Goal: Task Accomplishment & Management: Complete application form

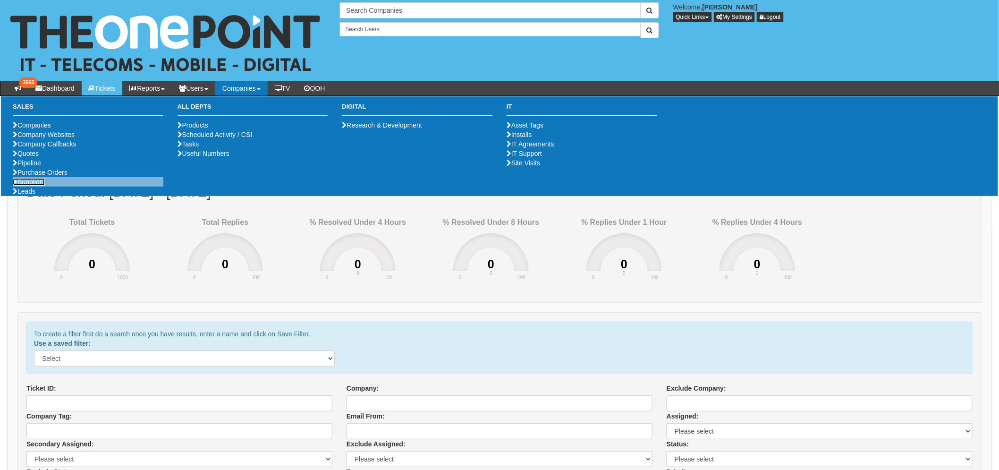
click at [31, 186] on link "Suppliers" at bounding box center [29, 182] width 32 height 8
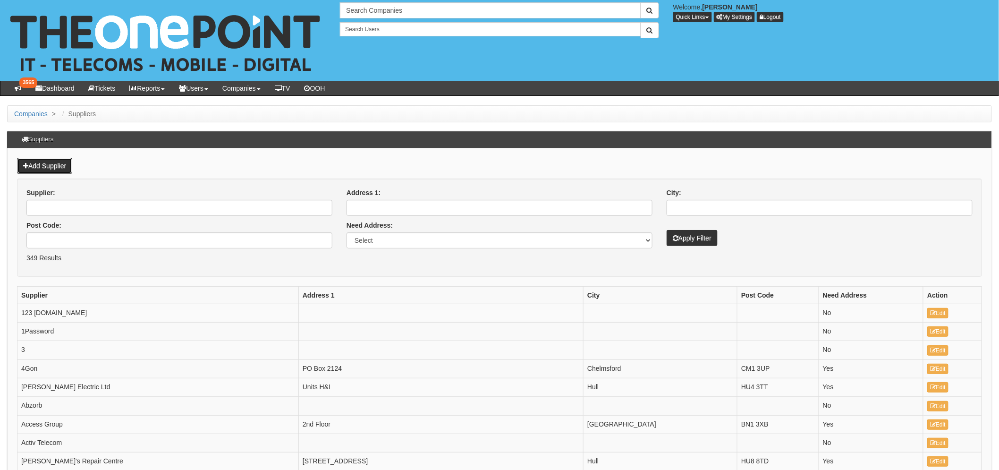
click at [53, 162] on link "Add Supplier" at bounding box center [44, 166] width 55 height 16
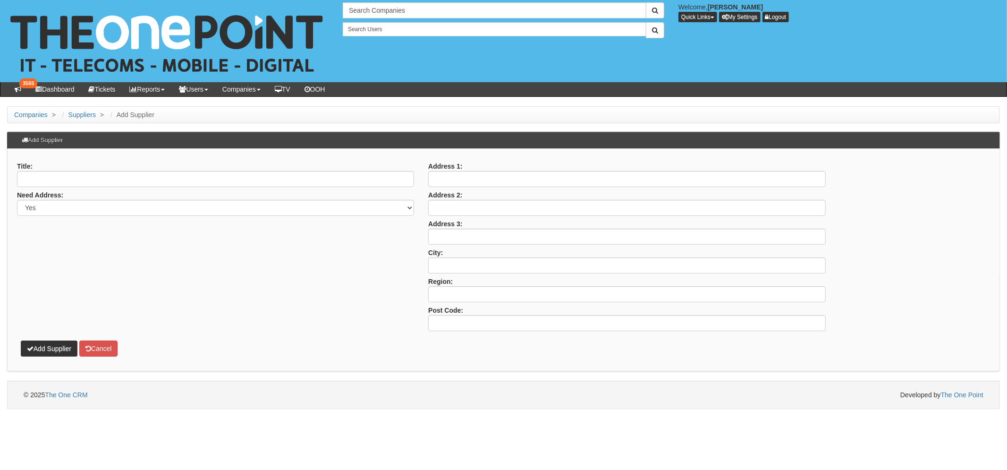
click at [43, 168] on div "Title:" at bounding box center [215, 172] width 397 height 29
click at [41, 180] on input "Title:" at bounding box center [215, 179] width 397 height 16
type input "National Windscreens"
click at [83, 207] on select "Yes No" at bounding box center [215, 208] width 397 height 16
select select "No"
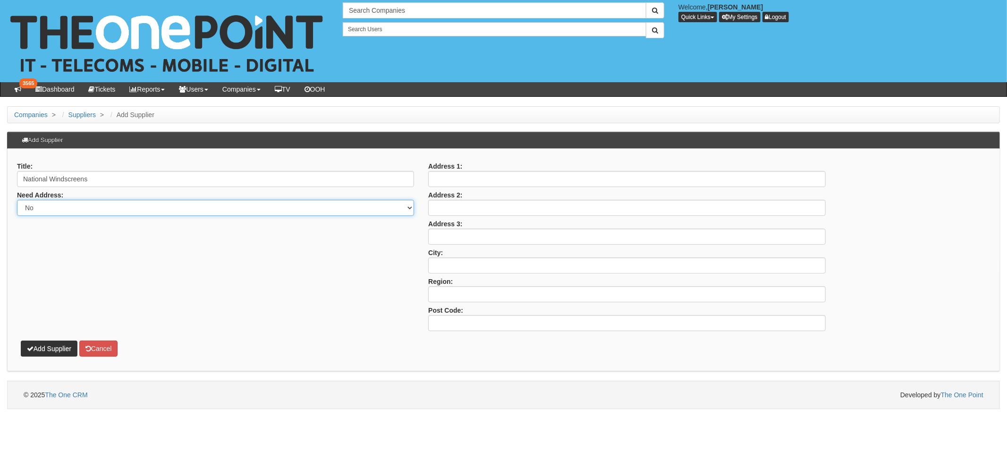
click at [17, 200] on select "Yes No" at bounding box center [215, 208] width 397 height 16
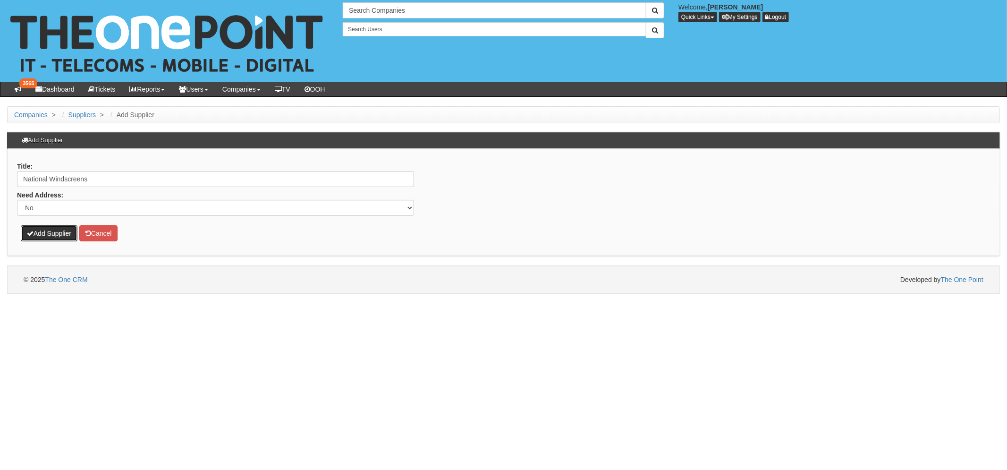
click at [51, 229] on button "Add Supplier" at bounding box center [49, 233] width 57 height 16
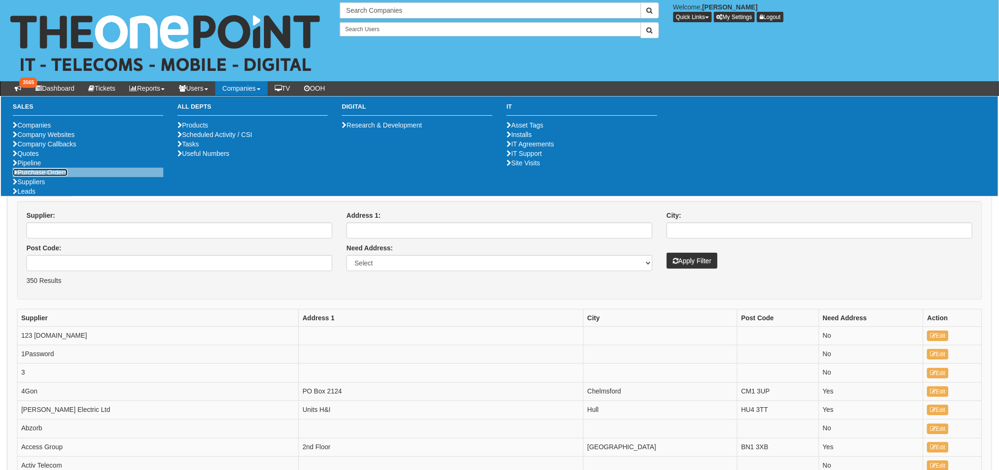
click at [33, 176] on link "Purchase Orders" at bounding box center [40, 173] width 55 height 8
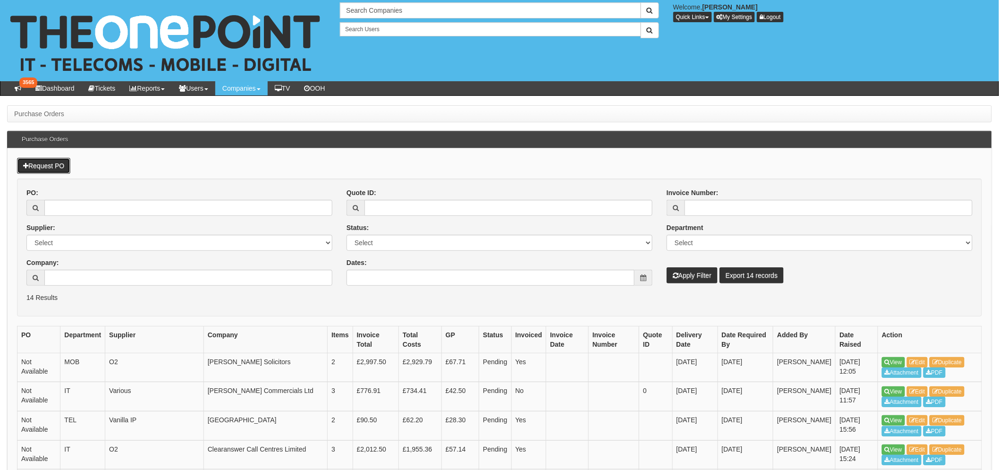
click at [52, 170] on link "Request PO" at bounding box center [43, 166] width 53 height 16
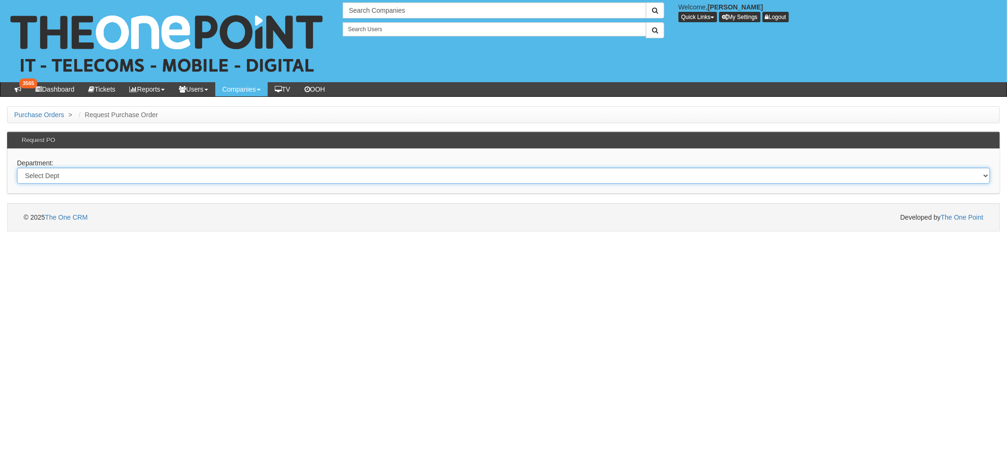
click at [66, 175] on select "Select Dept Digital Internal IT Mobiles Marketing Telecoms" at bounding box center [503, 176] width 973 height 16
select select "?pipeID=&dept=INT"
click at [17, 168] on select "Select Dept Digital Internal IT Mobiles Marketing Telecoms" at bounding box center [503, 176] width 973 height 16
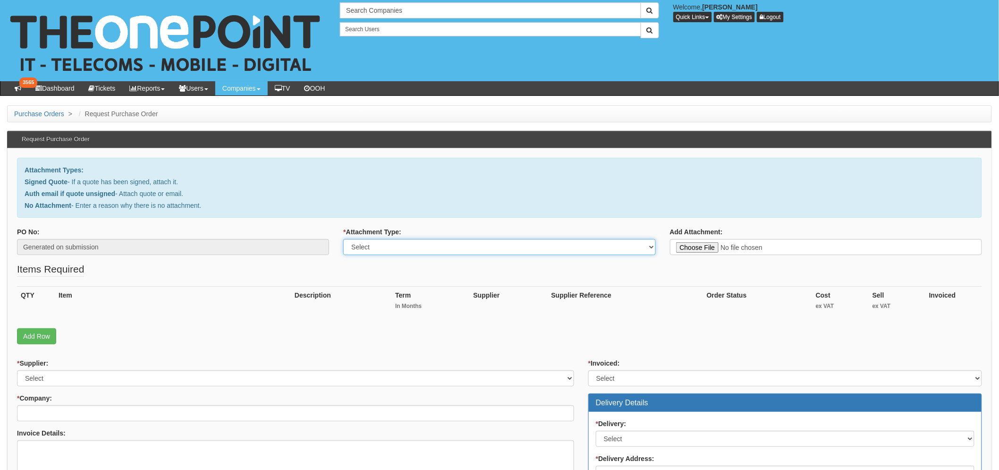
click at [426, 248] on select "Select Signed Quote Auth email with quote if unsigned No Attachment" at bounding box center [499, 247] width 312 height 16
select select "No Attachment"
click at [343, 239] on select "Select Signed Quote Auth email with quote if unsigned No Attachment" at bounding box center [499, 247] width 312 height 16
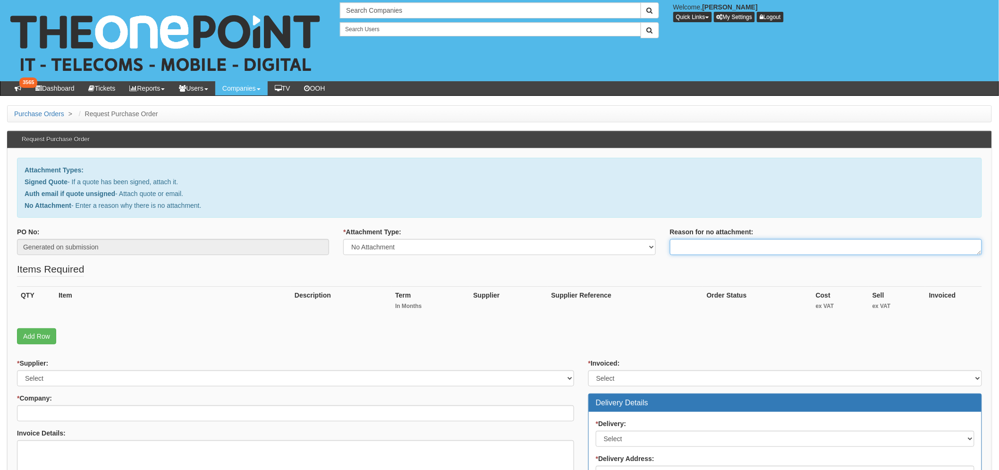
click at [740, 241] on textarea "Reason for no attachment:" at bounding box center [826, 247] width 312 height 16
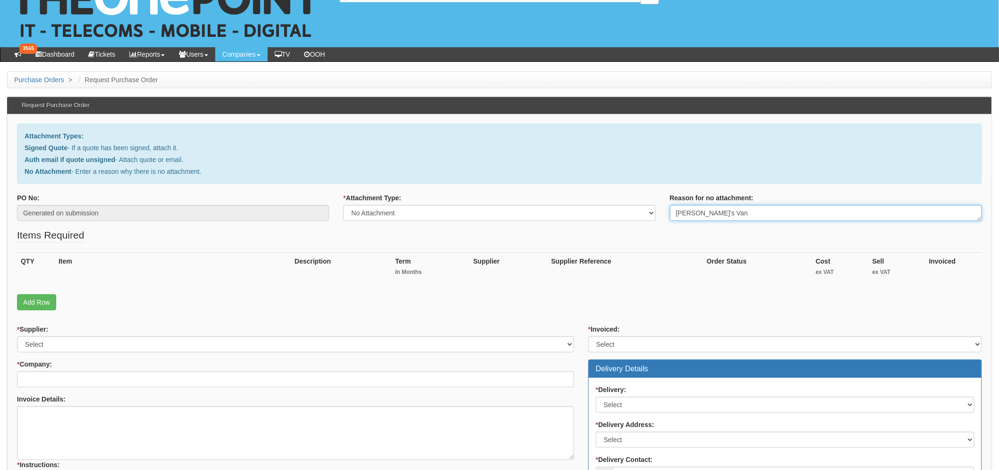
scroll to position [52, 0]
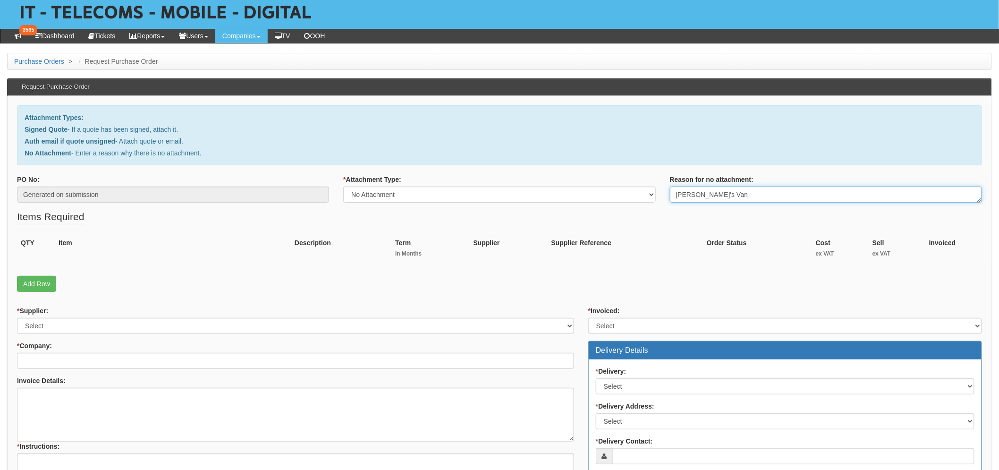
type textarea "Danny's Van"
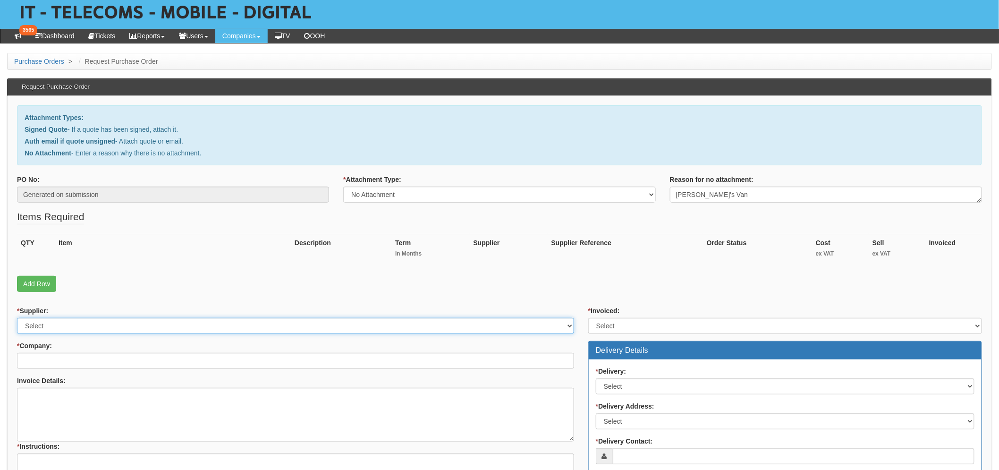
click at [127, 322] on select "Select 123 REG.co.uk 1Password 3 4Gon AA Jones Electric Ltd Abzorb Access Group…" at bounding box center [295, 326] width 557 height 16
select select "351"
click at [17, 318] on select "Select 123 REG.co.uk 1Password 3 4Gon AA Jones Electric Ltd Abzorb Access Group…" at bounding box center [295, 326] width 557 height 16
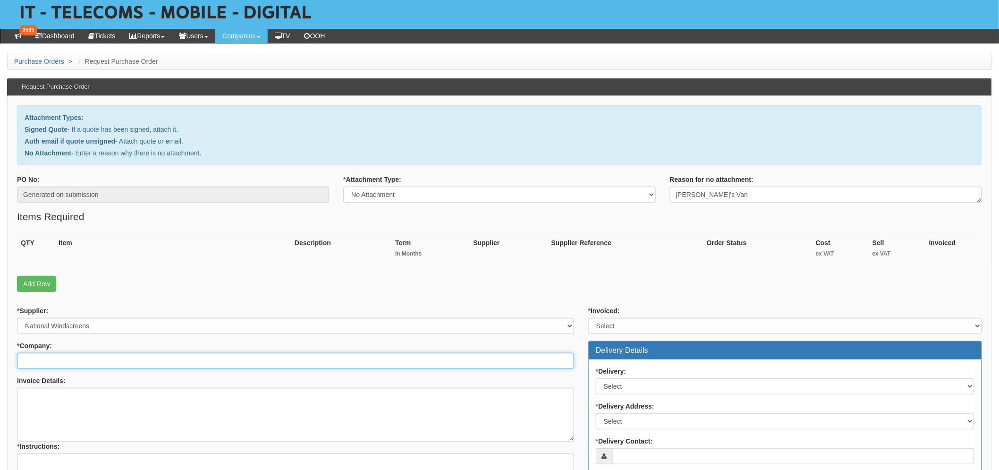
click at [65, 360] on input "* Company:" at bounding box center [295, 361] width 557 height 16
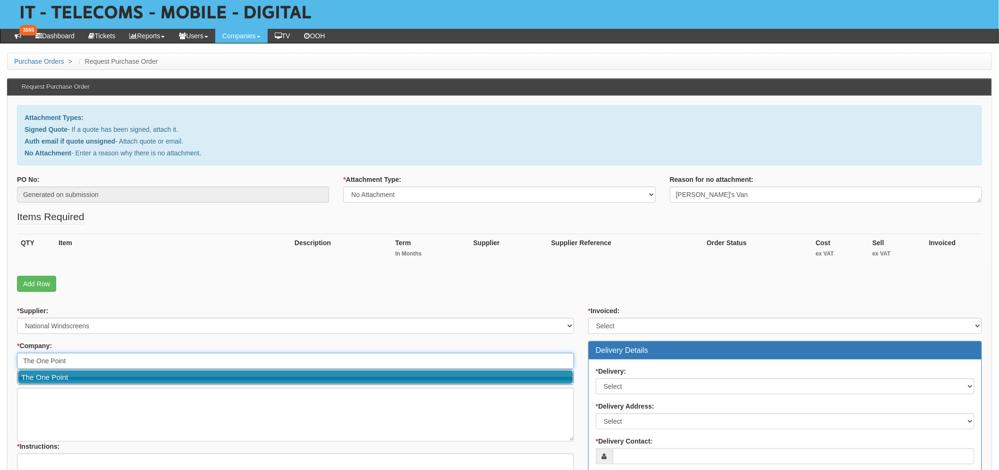
click at [54, 379] on link "The One Point" at bounding box center [295, 377] width 555 height 14
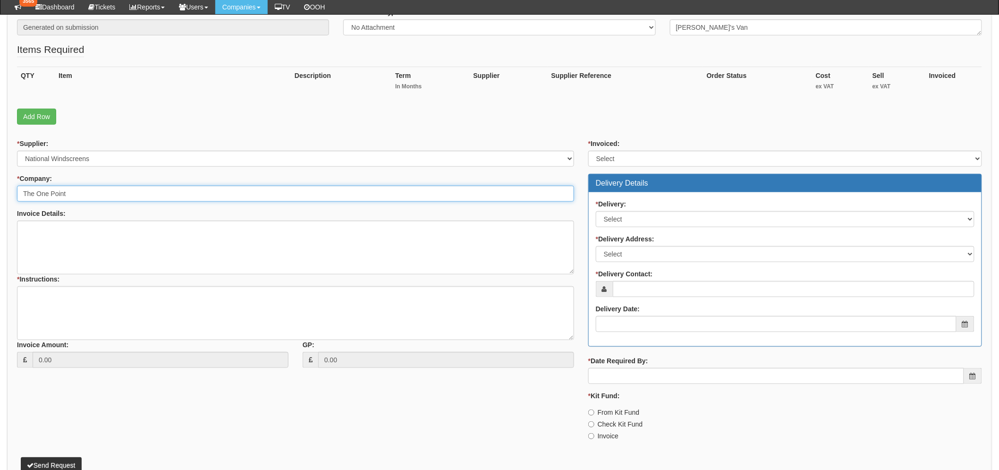
scroll to position [210, 0]
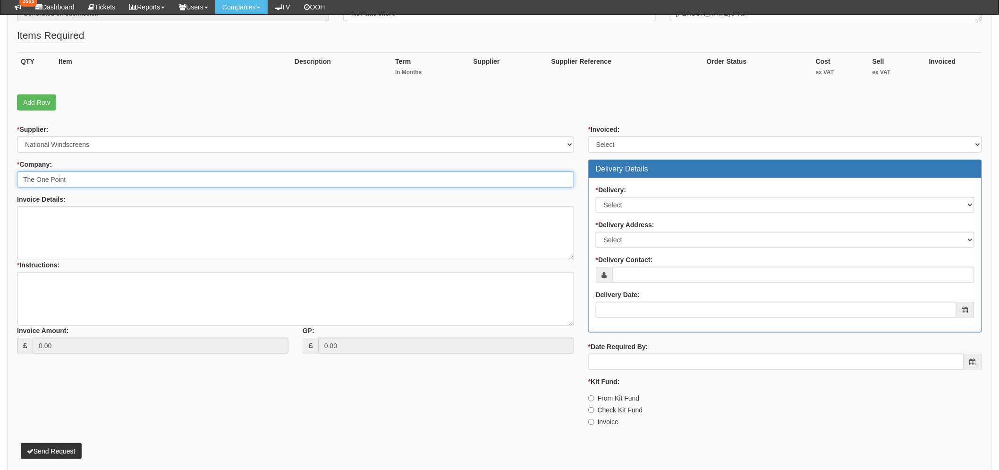
type input "The One Point"
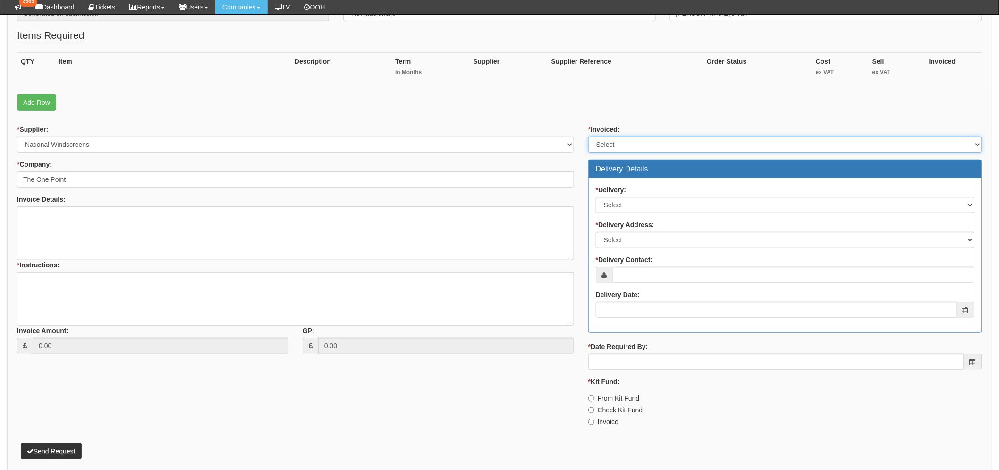
click at [616, 145] on select "Select Yes No N/A STB (part of order)" at bounding box center [785, 144] width 394 height 16
select select "1"
click at [588, 136] on select "Select Yes No N/A STB (part of order)" at bounding box center [785, 144] width 394 height 16
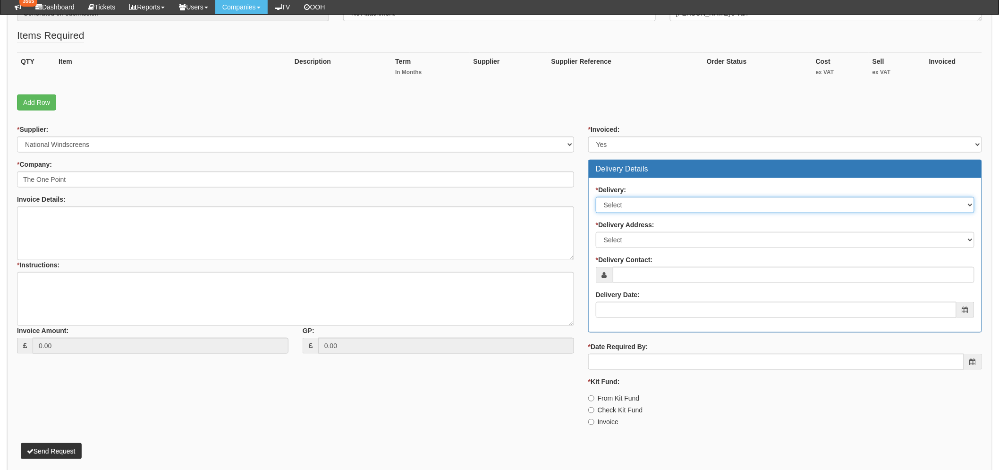
click at [617, 199] on select "Select No Not Applicable Yes" at bounding box center [785, 205] width 379 height 16
select select "3"
click at [596, 197] on select "Select No Not Applicable Yes" at bounding box center [785, 205] width 379 height 16
click at [628, 228] on label "* Delivery Address:" at bounding box center [625, 224] width 59 height 9
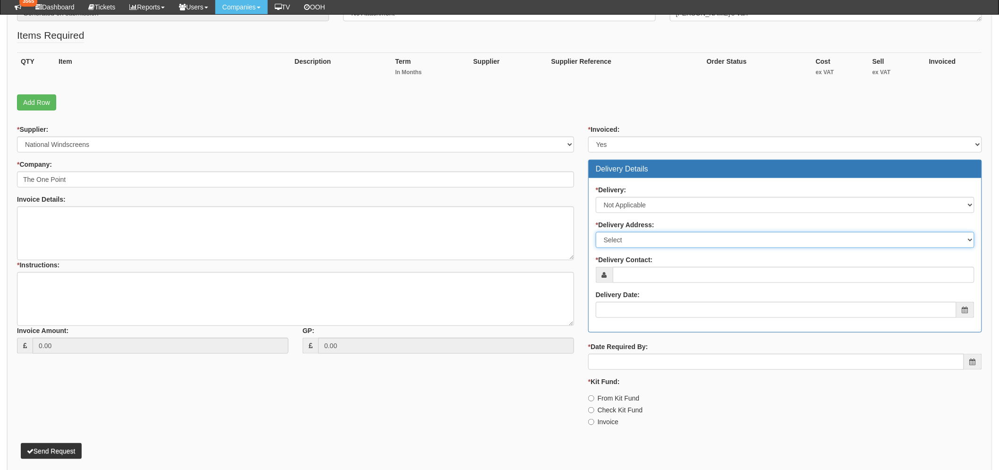
click at [628, 232] on select "Select Not Applicable Main Address - HU13 0GD The View - HU13 0GD Other" at bounding box center [785, 240] width 379 height 16
click at [619, 244] on select "Select Not Applicable Main Address - HU13 0GD The View - HU13 0GD Other" at bounding box center [785, 240] width 379 height 16
select select "N/A"
click at [596, 232] on select "Select Not Applicable Main Address - HU13 0GD The View - HU13 0GD Other" at bounding box center [785, 240] width 379 height 16
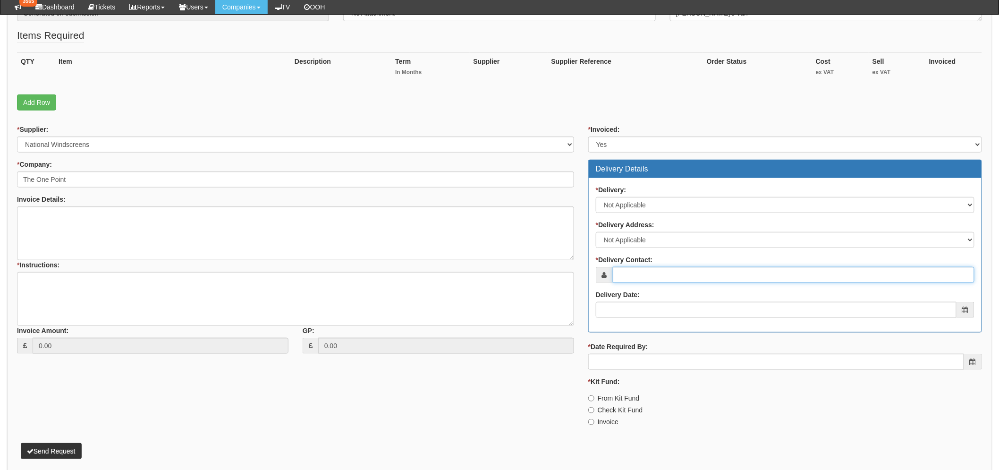
click at [622, 279] on input "* Delivery Contact:" at bounding box center [794, 275] width 362 height 16
type input "[PERSON_NAME]"
click at [613, 300] on div "Delivery Date:" at bounding box center [785, 304] width 379 height 28
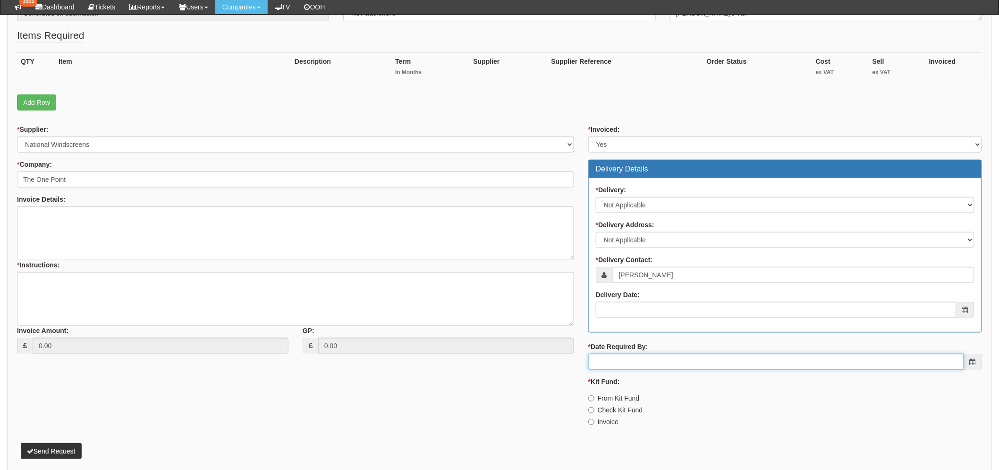
click at [608, 356] on input "* Date Required By:" at bounding box center [776, 362] width 376 height 16
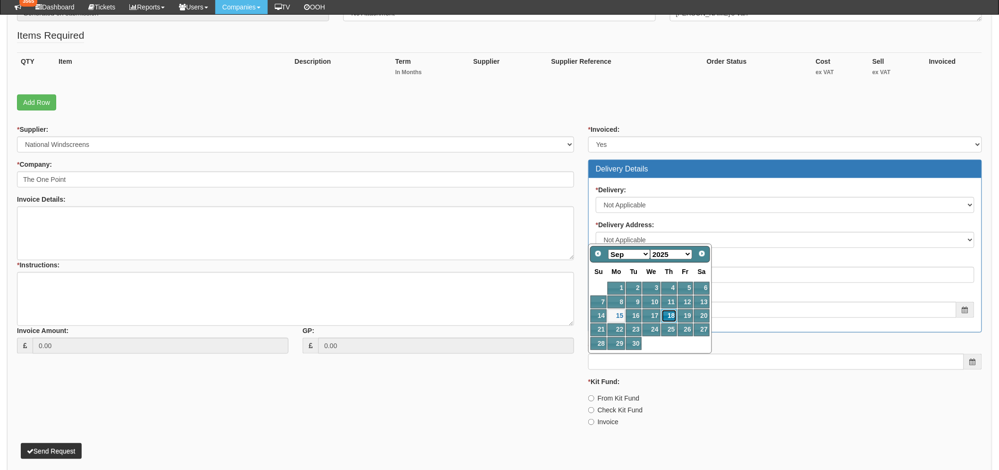
click at [671, 312] on link "18" at bounding box center [669, 315] width 16 height 13
type input "2025-09-18"
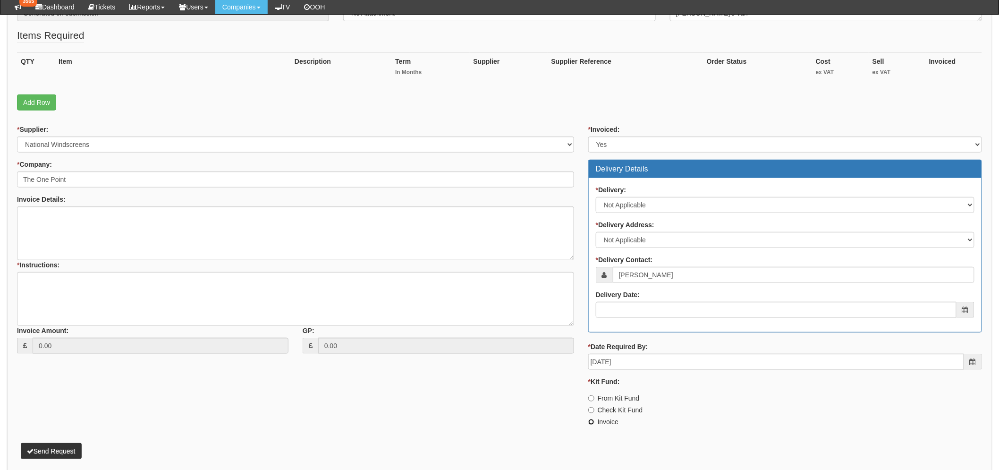
click at [590, 419] on input "Invoice" at bounding box center [591, 422] width 6 height 6
radio input "true"
click at [59, 214] on textarea "Invoice Details:" at bounding box center [295, 233] width 557 height 54
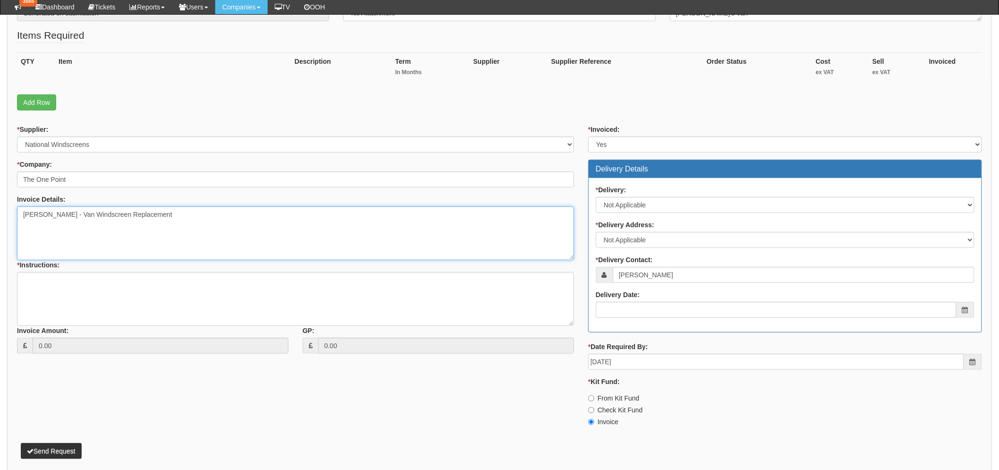
type textarea "Danny Prince - Van Windscreen Replacement"
click at [82, 305] on textarea "* Instructions:" at bounding box center [295, 299] width 557 height 54
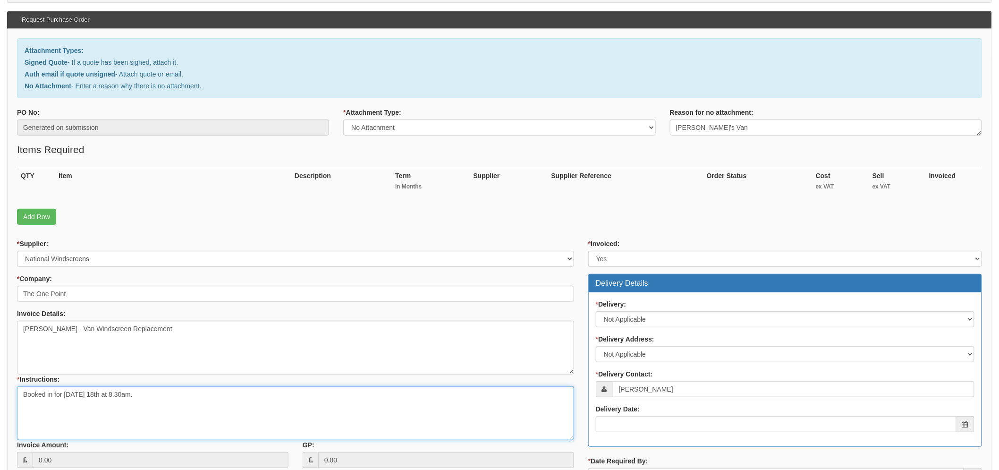
scroll to position [52, 0]
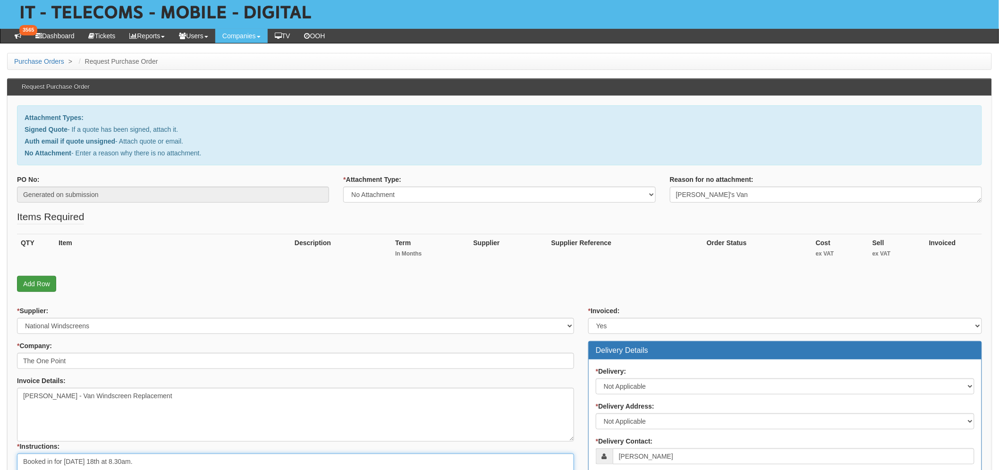
type textarea "Booked in for Thursday 18th at 8.30am."
click at [38, 283] on link "Add Row" at bounding box center [36, 284] width 39 height 16
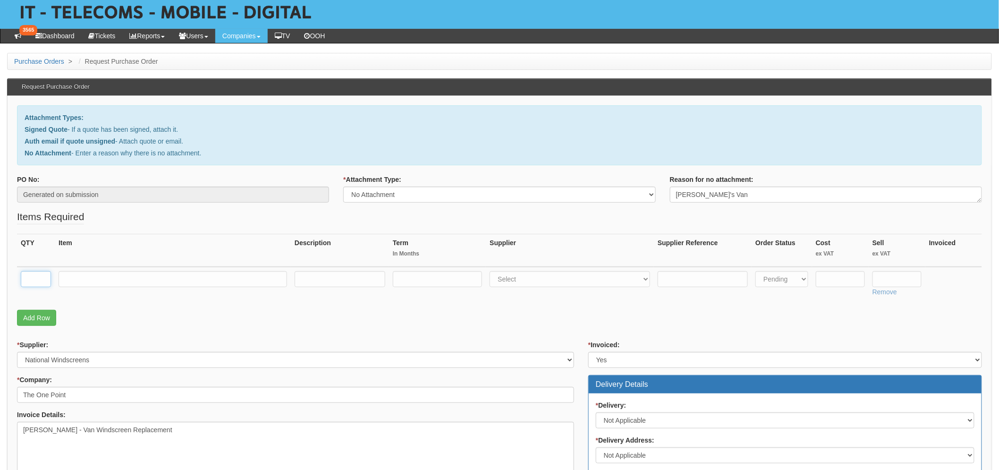
click at [34, 281] on input "text" at bounding box center [36, 279] width 30 height 16
type input "1"
click at [142, 281] on input "text" at bounding box center [173, 279] width 229 height 16
click at [256, 279] on input "Citroen Berlingo Windscreen Replacement -" at bounding box center [173, 279] width 229 height 16
paste input "LG73 SNH"
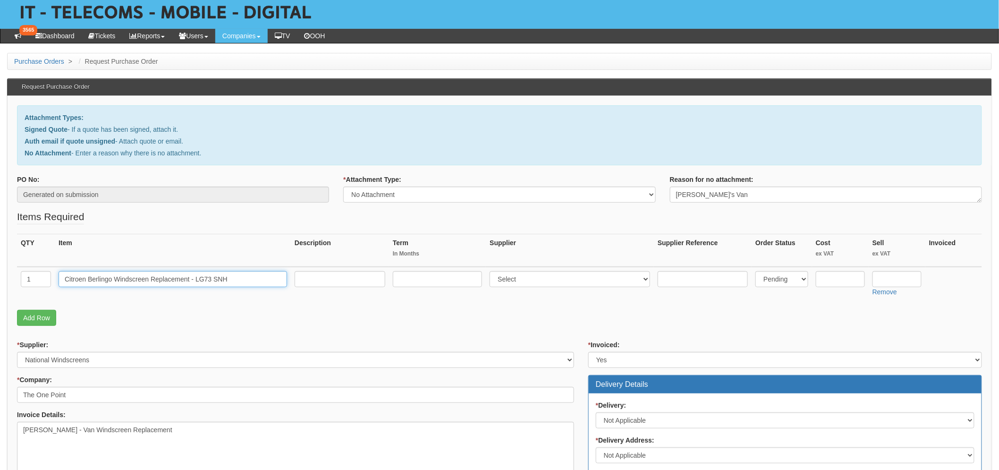
type input "Citroen Berlingo Windscreen Replacement - LG73 SNH"
click at [833, 275] on input "text" at bounding box center [840, 279] width 49 height 16
click at [830, 276] on input "383.20" at bounding box center [840, 279] width 49 height 16
type input "373.20"
click at [895, 274] on input "text" at bounding box center [897, 279] width 49 height 16
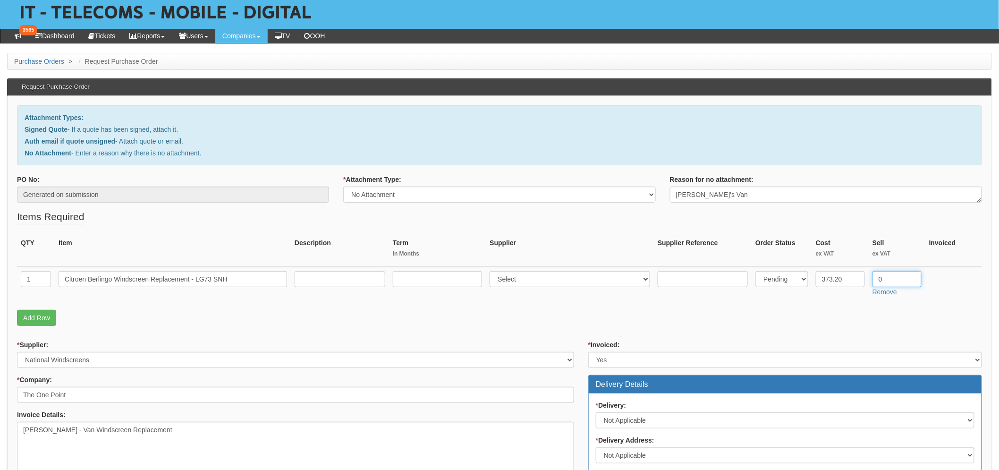
type input "0"
click at [789, 327] on fieldset "Items Required QTY Item Description Term In Months Supplier Supplier Reference …" at bounding box center [499, 270] width 965 height 121
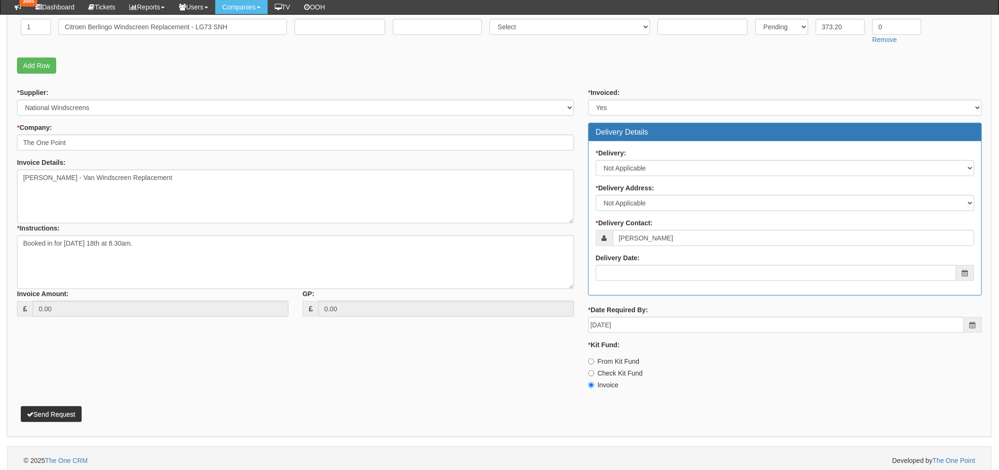
scroll to position [285, 0]
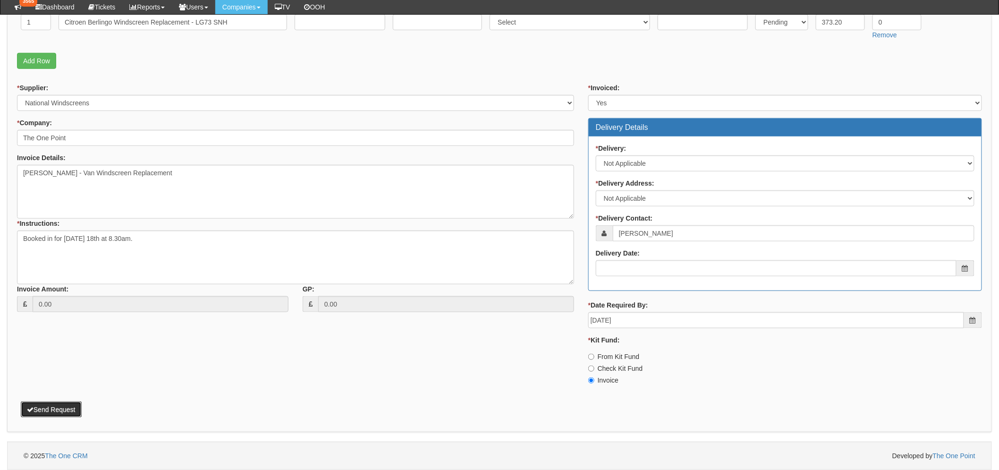
click at [70, 407] on button "Send Request" at bounding box center [51, 409] width 61 height 16
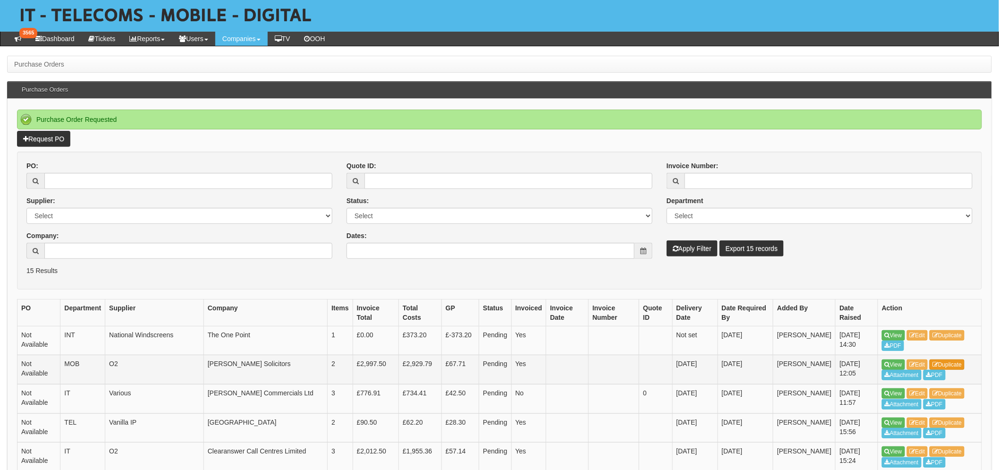
scroll to position [52, 0]
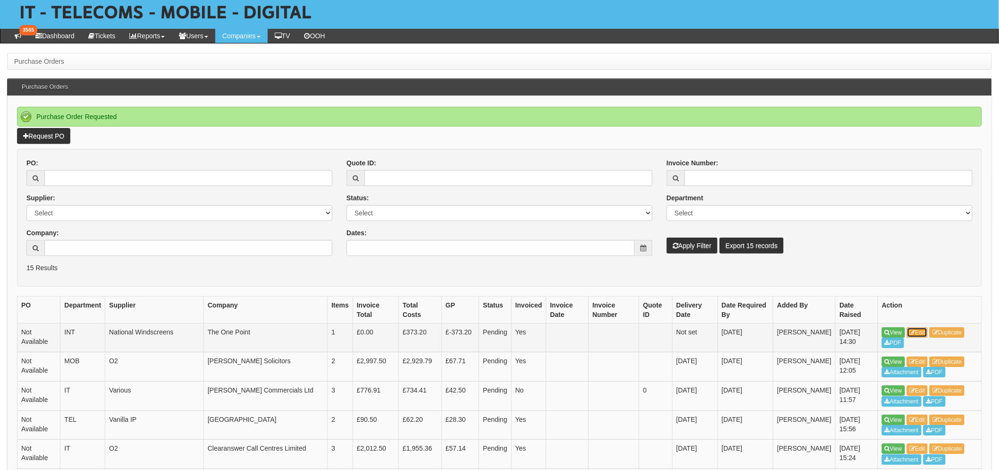
click at [922, 331] on link "Edit" at bounding box center [917, 332] width 21 height 10
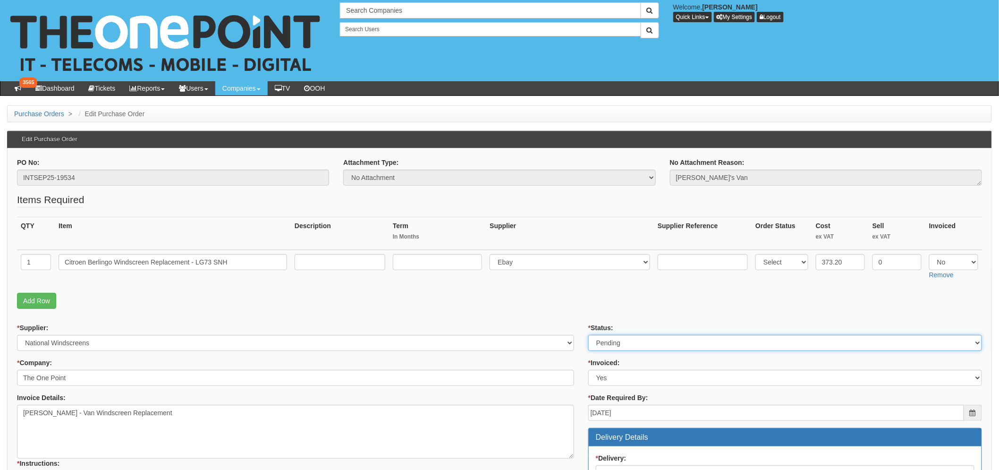
click at [669, 337] on select "Select Approved Completed Delivered Invoiced Ordered Ordered to site Part Order…" at bounding box center [785, 343] width 394 height 16
select select "2"
click at [588, 335] on select "Select Approved Completed Delivered Invoiced Ordered Ordered to site Part Order…" at bounding box center [785, 343] width 394 height 16
click at [574, 313] on form "PO No: INTSEP25-19534 Attachment Type: Select Signed Quote Auth email if quote …" at bounding box center [499, 478] width 965 height 640
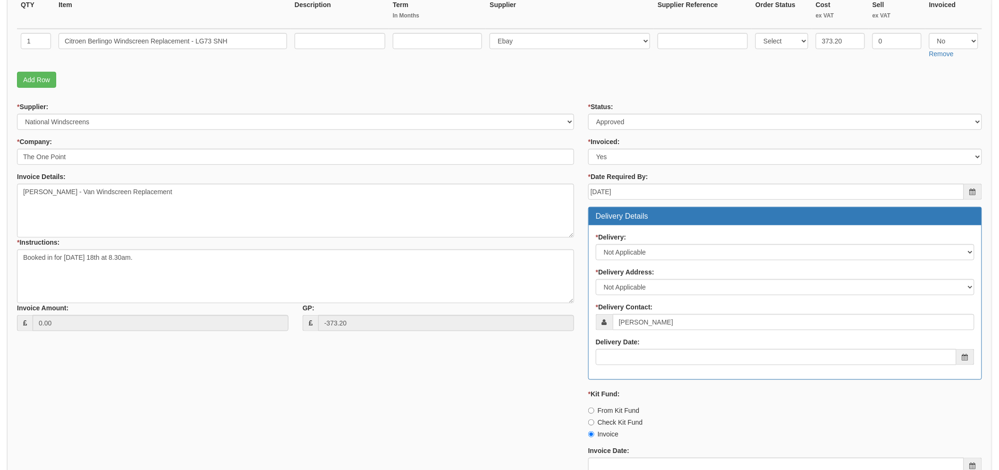
scroll to position [314, 0]
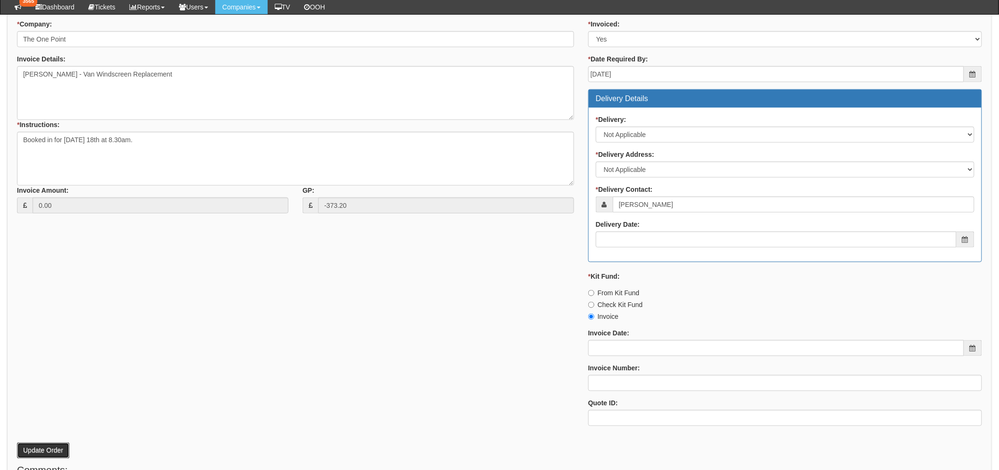
click at [39, 449] on button "Update Order" at bounding box center [43, 450] width 52 height 16
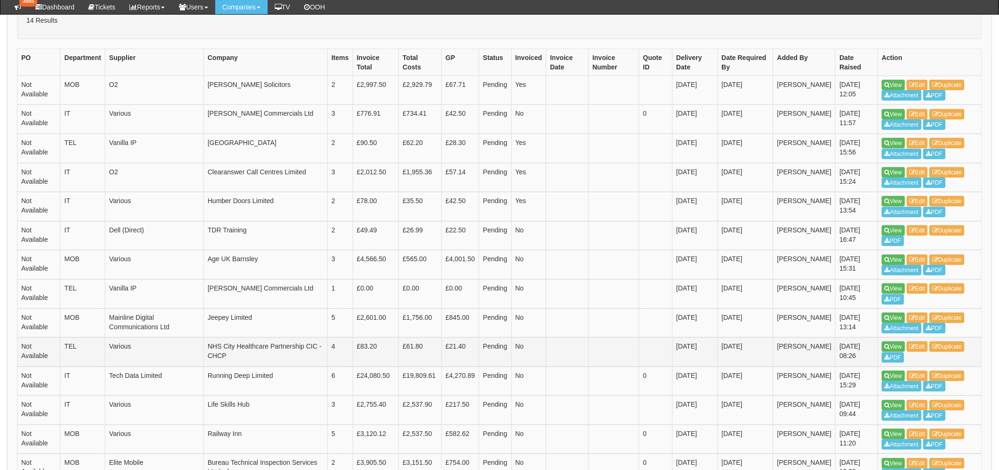
scroll to position [363, 0]
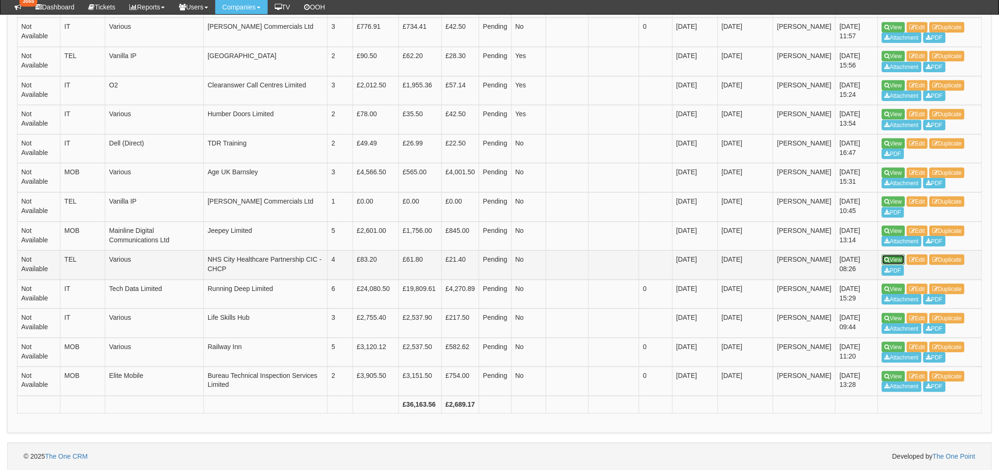
click at [898, 259] on link "View" at bounding box center [893, 259] width 23 height 10
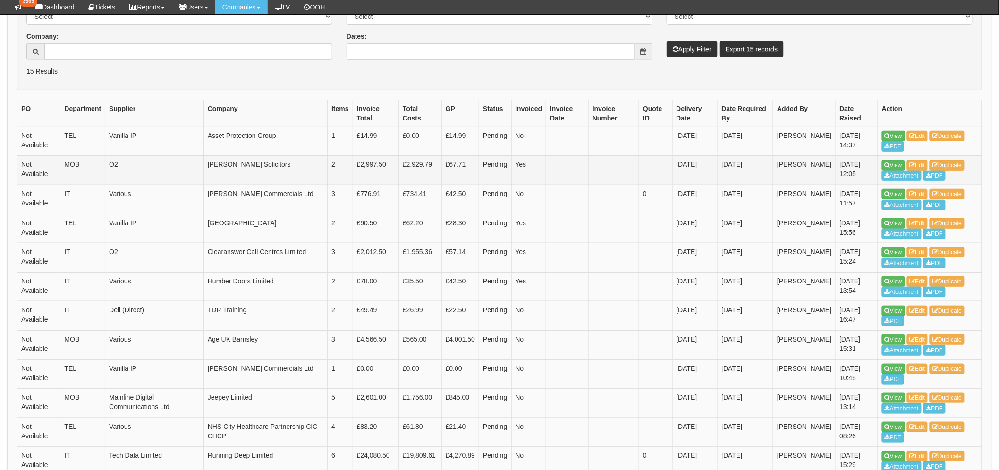
scroll to position [150, 0]
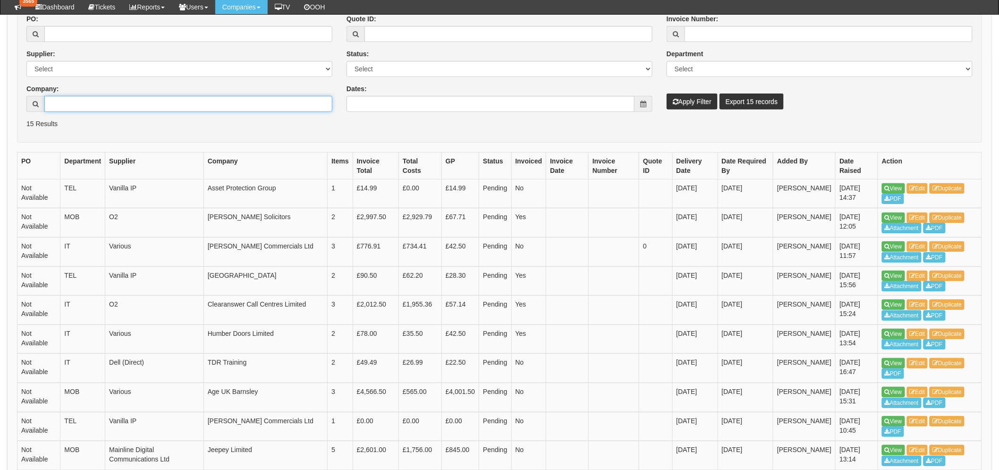
click at [76, 109] on input "Company:" at bounding box center [188, 104] width 288 height 16
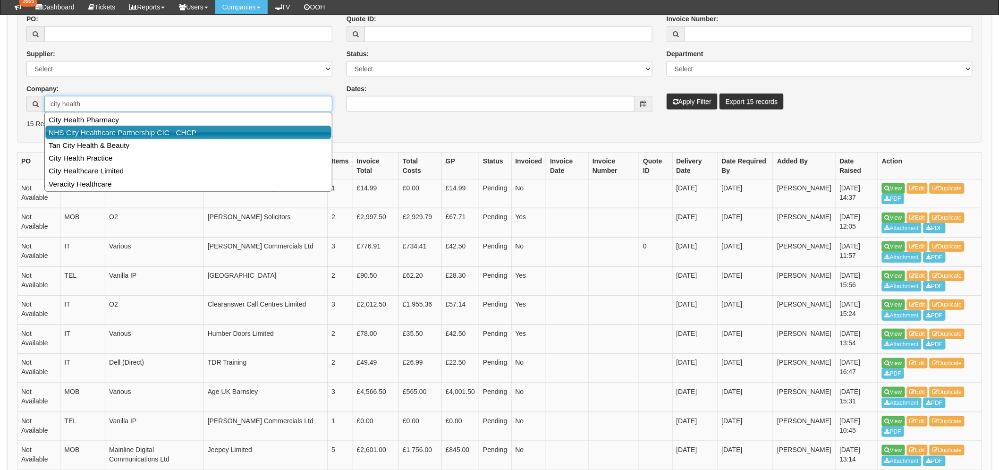
click at [104, 129] on link "NHS City Healthcare Partnership CIC - CHCP" at bounding box center [188, 133] width 286 height 14
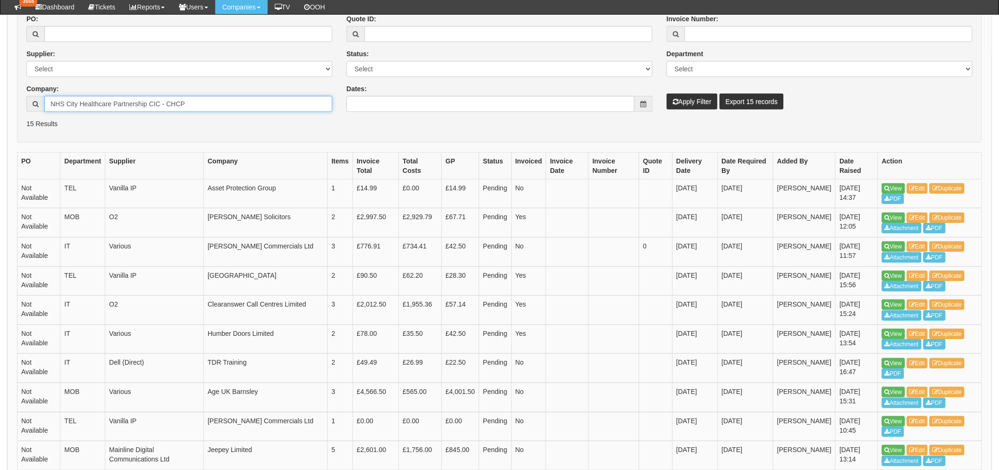
type input "NHS City Healthcare Partnership CIC - CHCP"
click at [355, 102] on input "Dates:" at bounding box center [491, 104] width 288 height 16
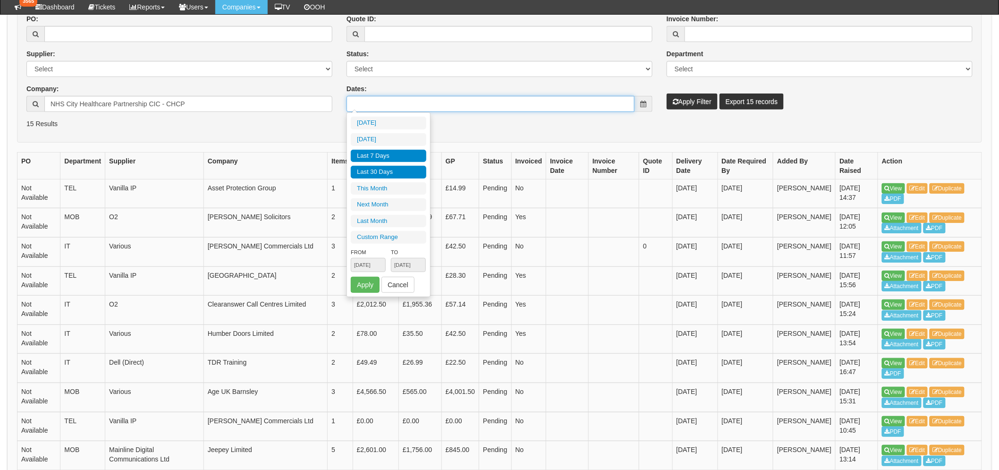
type input "[DATE]"
type input "2025-09-14"
type input "[DATE]"
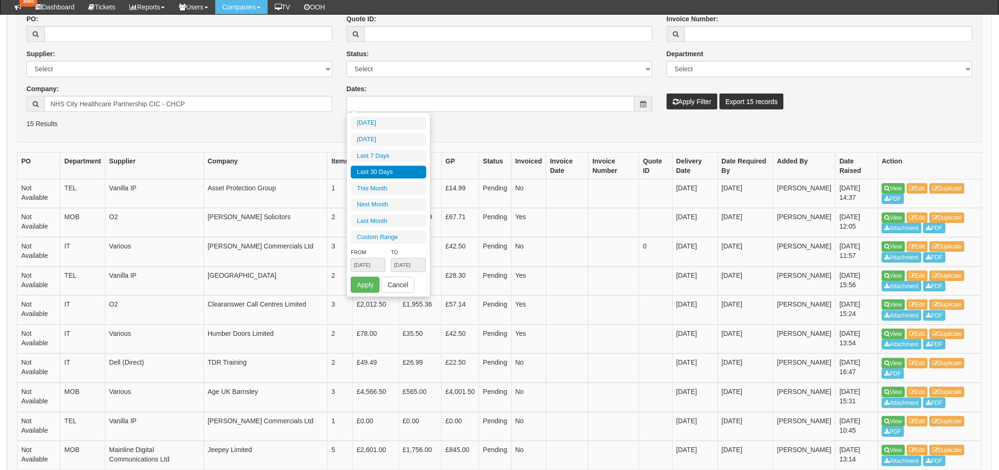
click at [384, 175] on li "Last 30 Days" at bounding box center [389, 172] width 76 height 13
type input "[DATE] - [DATE]"
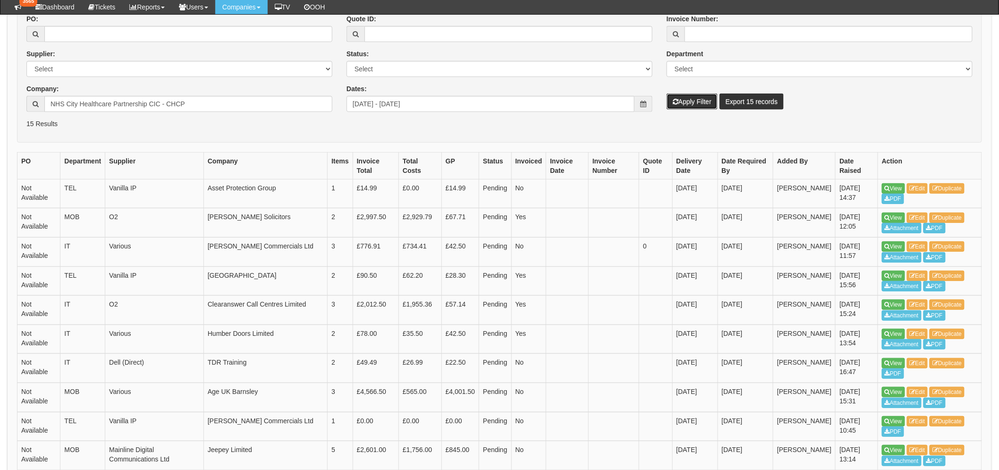
click at [713, 101] on button "Apply Filter" at bounding box center [692, 101] width 51 height 16
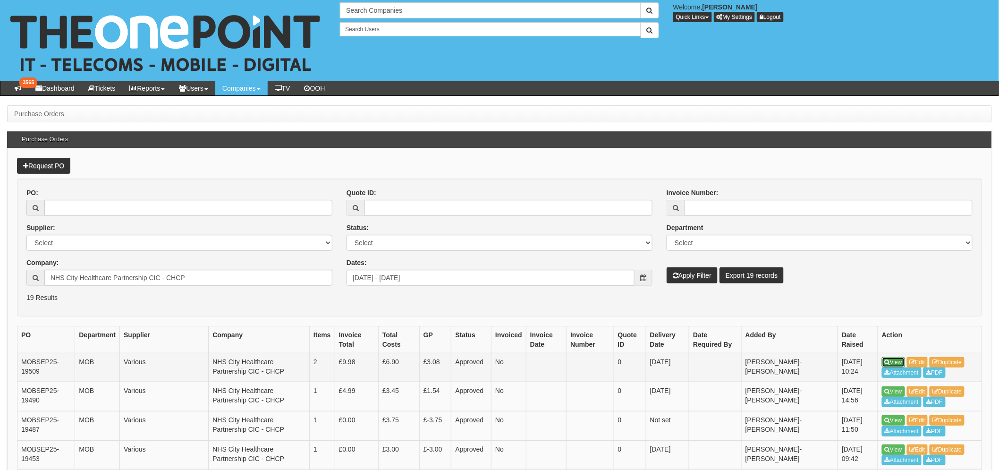
click at [904, 360] on link "View" at bounding box center [893, 362] width 23 height 10
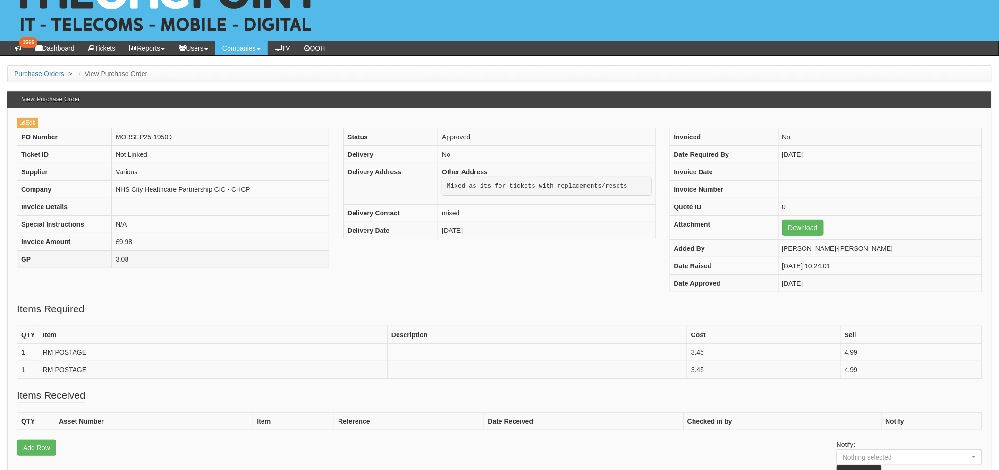
scroll to position [52, 0]
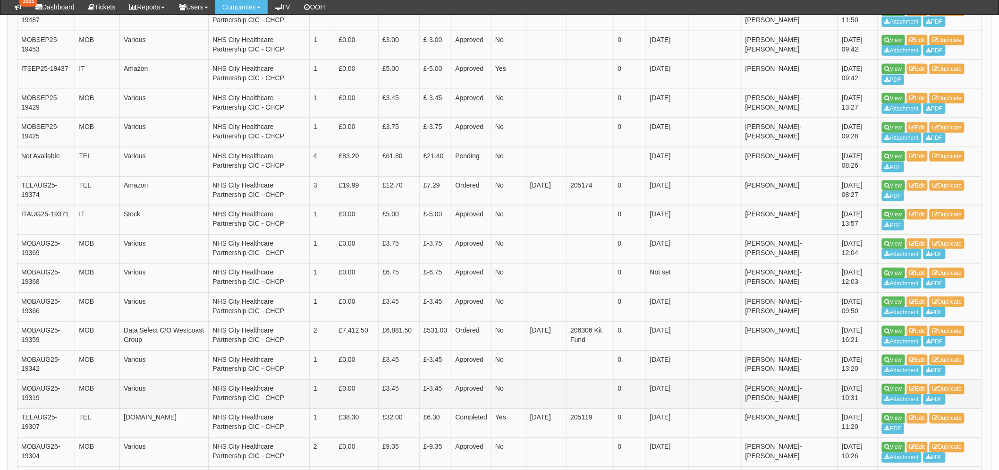
scroll to position [419, 0]
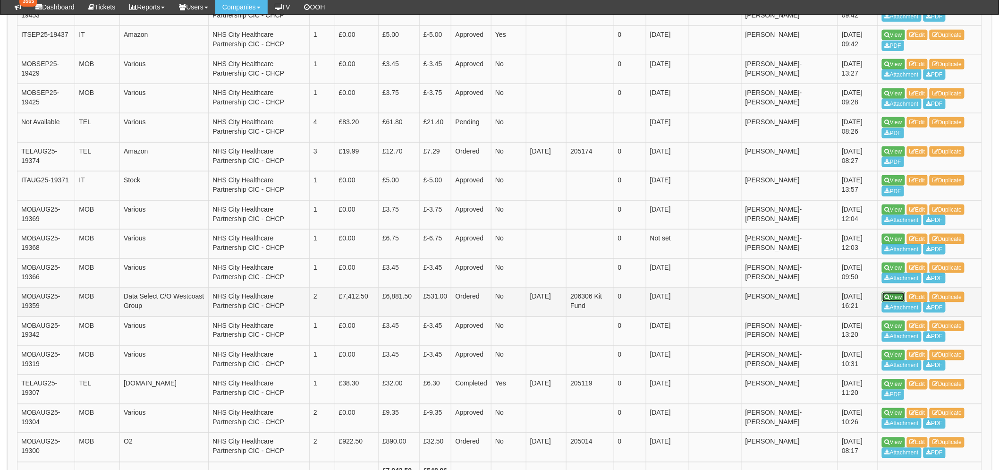
click at [896, 296] on link "View" at bounding box center [893, 297] width 23 height 10
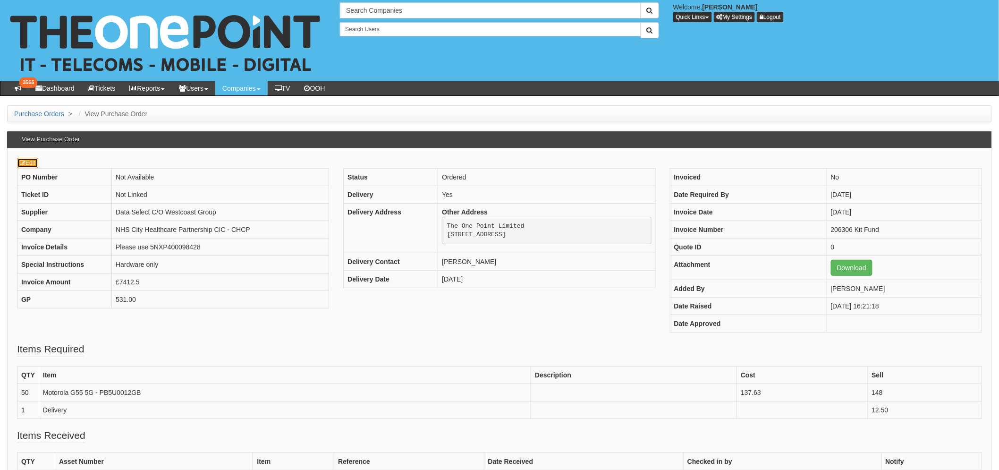
click at [28, 162] on link "Edit" at bounding box center [27, 163] width 21 height 10
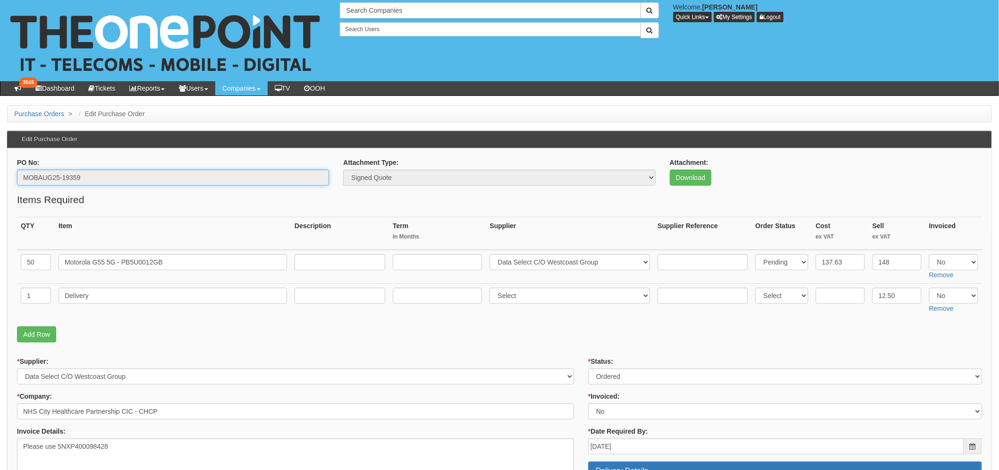
click at [50, 175] on input "MOBAUG25-19359" at bounding box center [173, 177] width 312 height 16
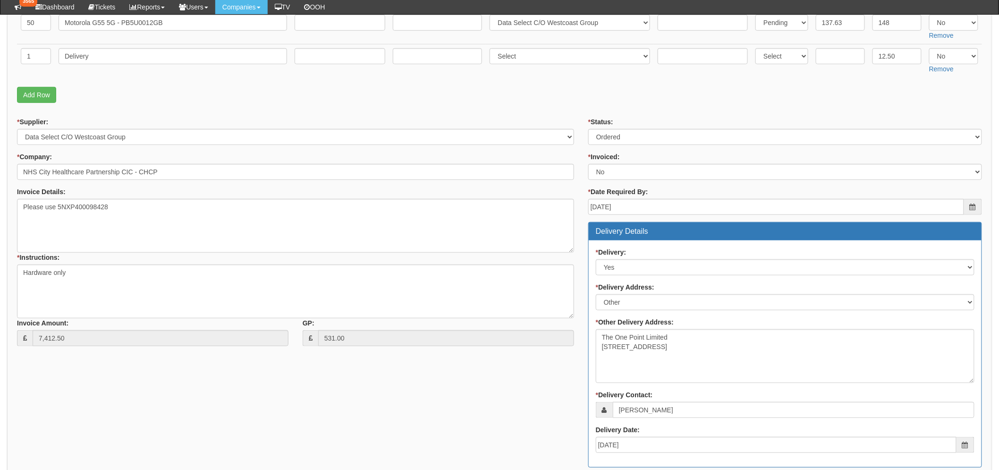
scroll to position [210, 0]
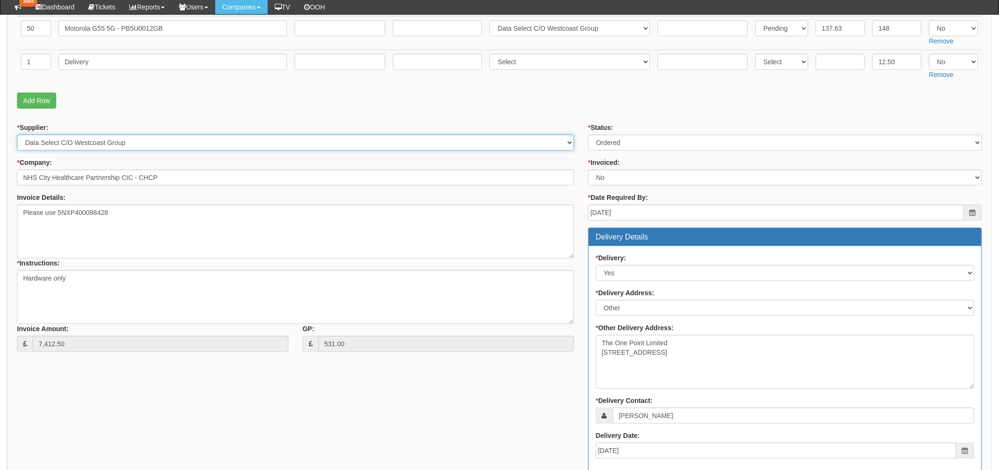
click at [124, 142] on select "Select 123 [DOMAIN_NAME] 1Password 3 4Gon [PERSON_NAME] Electric Ltd Abzorb Acc…" at bounding box center [295, 143] width 557 height 16
select select "218"
click at [17, 135] on select "Select 123 [DOMAIN_NAME] 1Password 3 4Gon [PERSON_NAME] Electric Ltd Abzorb Acc…" at bounding box center [295, 143] width 557 height 16
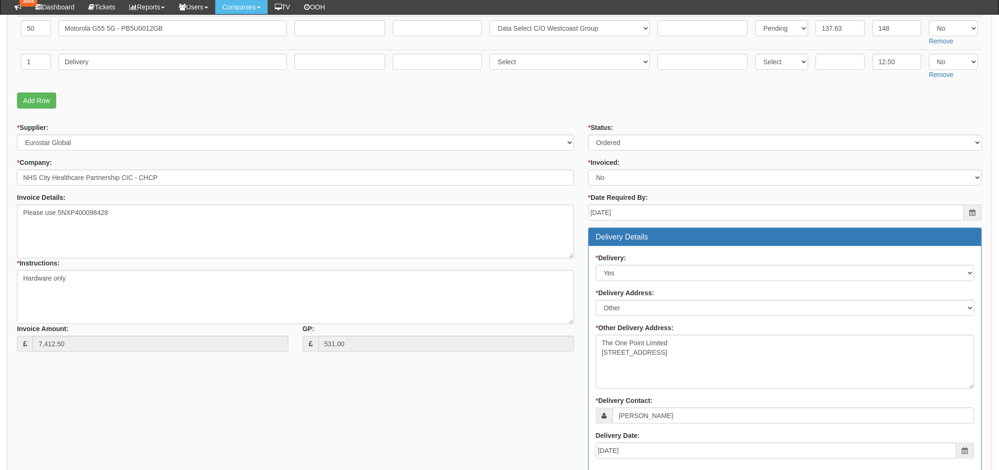
click at [260, 405] on div "* Supplier: Select 123 [DOMAIN_NAME] 1Password 3 4Gon [PERSON_NAME] Electric Lt…" at bounding box center [499, 384] width 979 height 522
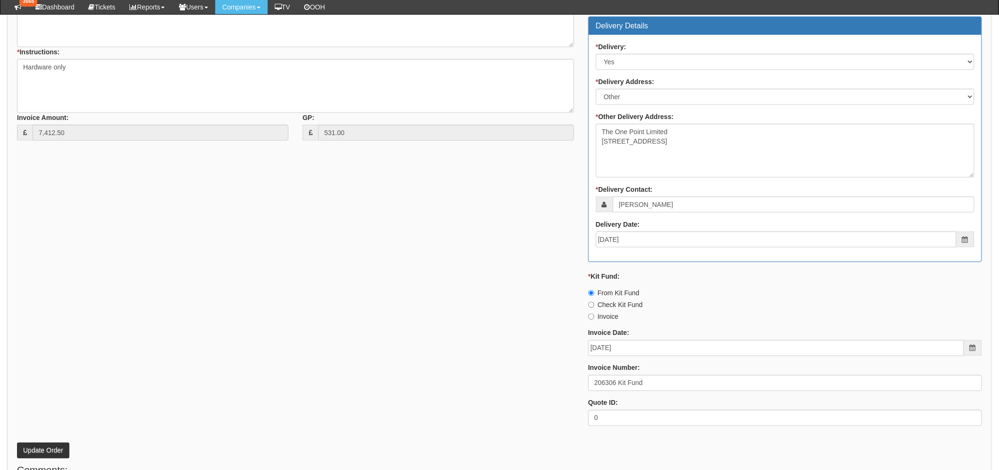
scroll to position [486, 0]
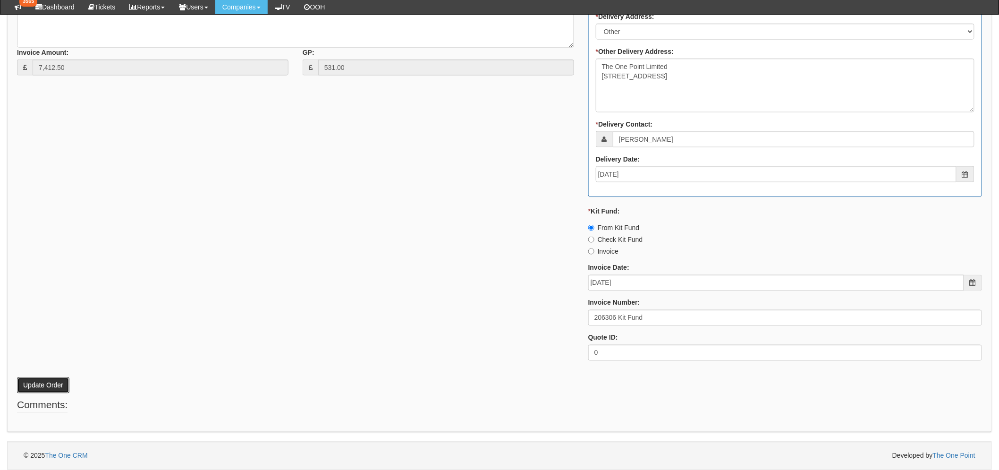
click at [32, 387] on button "Update Order" at bounding box center [43, 385] width 52 height 16
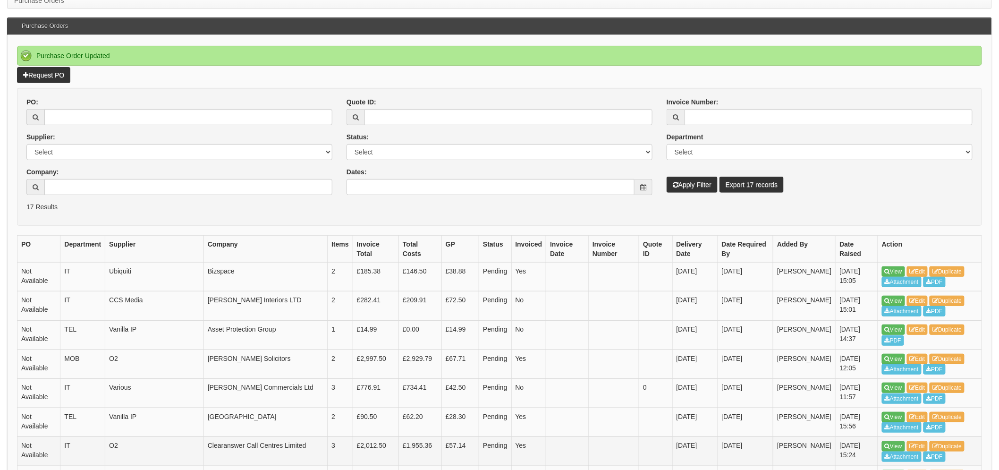
scroll to position [262, 0]
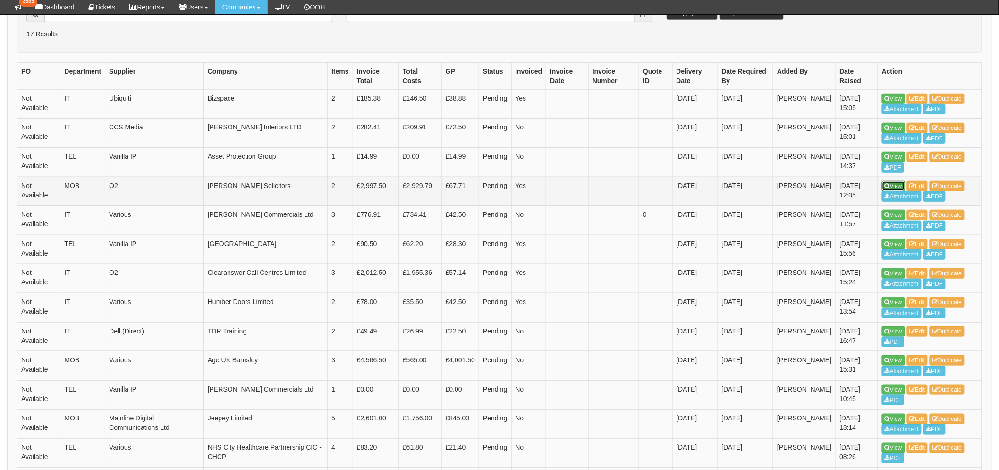
click at [885, 182] on link "View" at bounding box center [893, 186] width 23 height 10
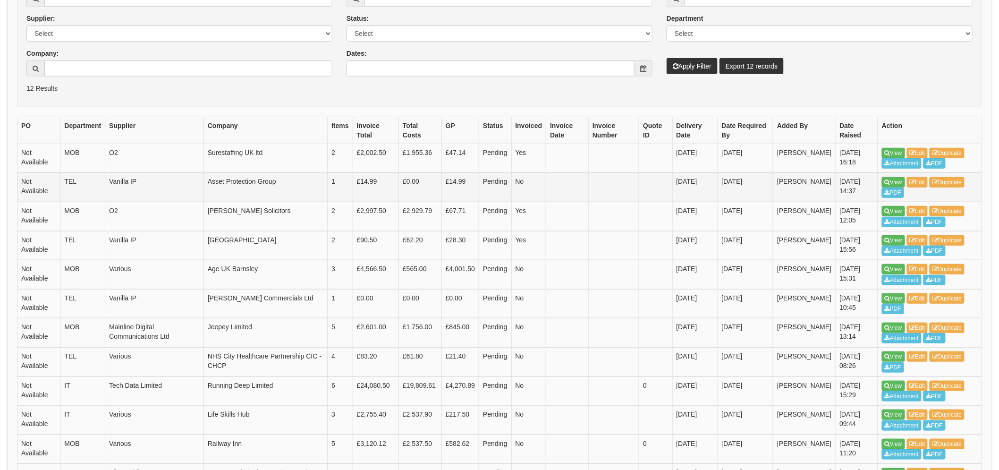
scroll to position [158, 0]
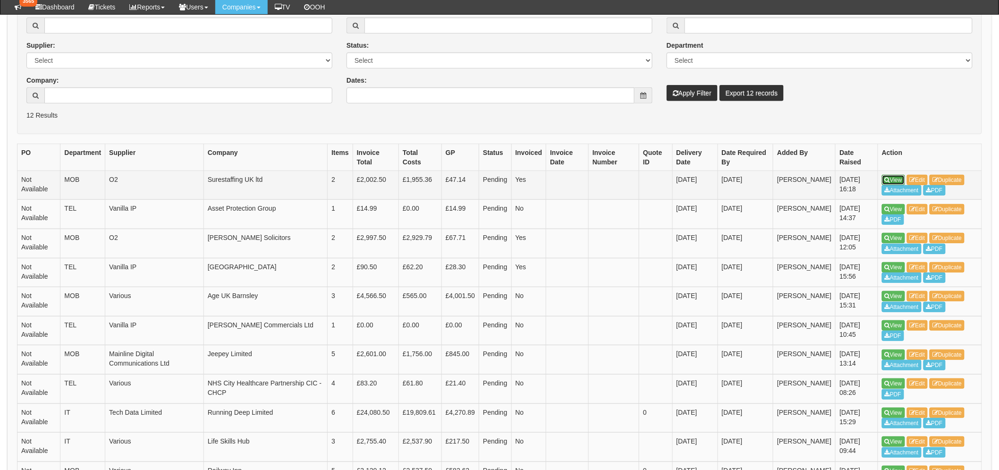
click at [890, 180] on icon at bounding box center [887, 180] width 5 height 6
